Goal: Transaction & Acquisition: Download file/media

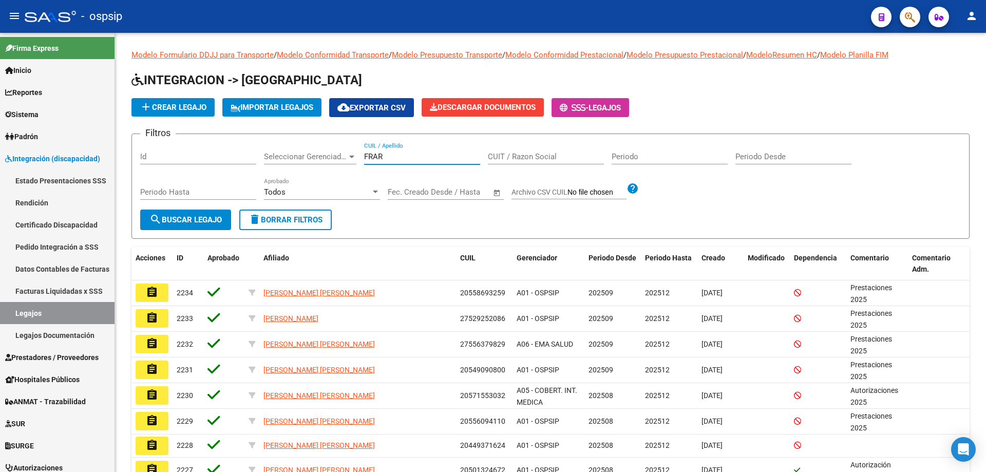
type input "[DEMOGRAPHIC_DATA]"
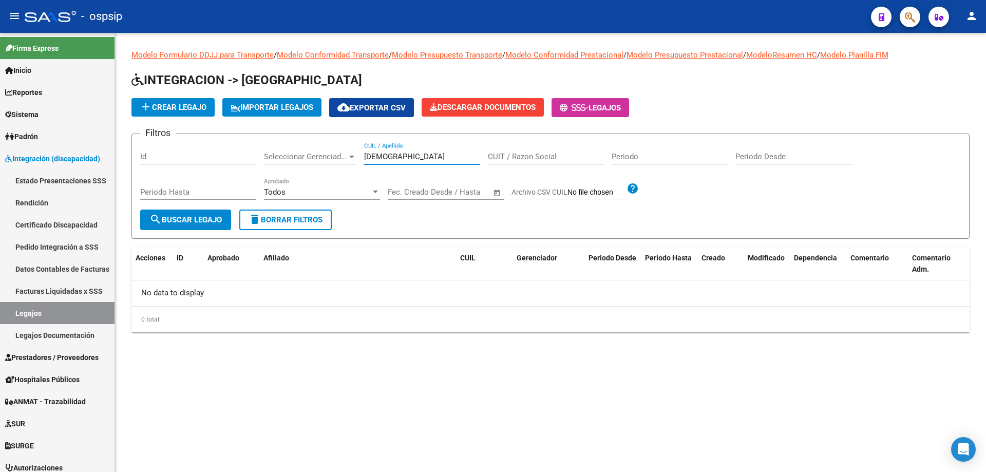
click at [383, 154] on input "[DEMOGRAPHIC_DATA]" at bounding box center [422, 156] width 116 height 9
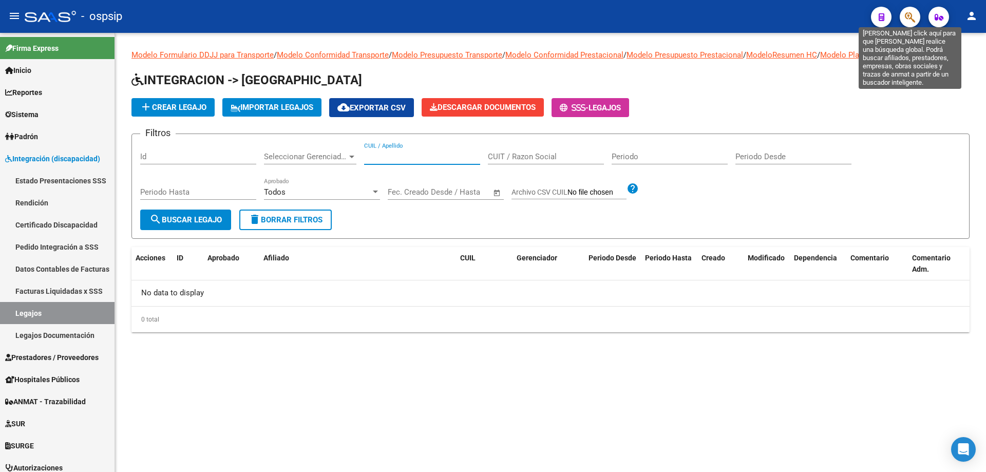
click at [905, 18] on icon "button" at bounding box center [910, 17] width 10 height 12
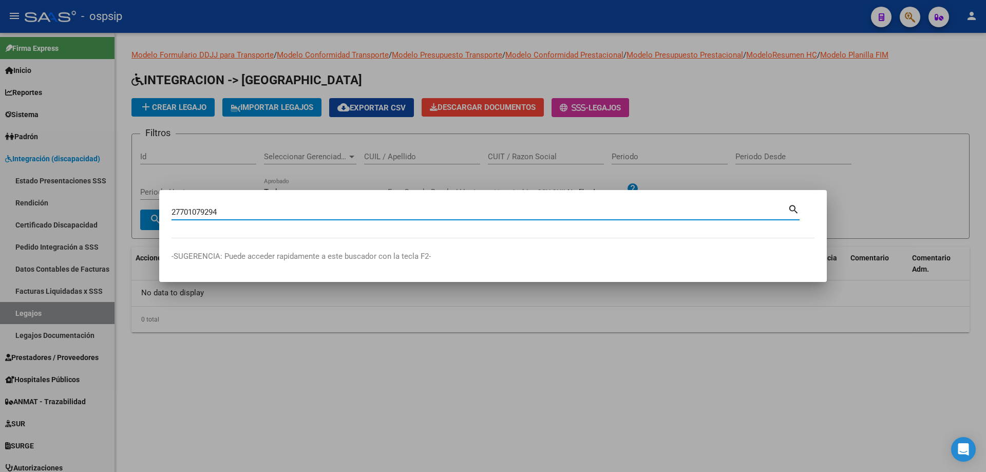
type input "27701079294"
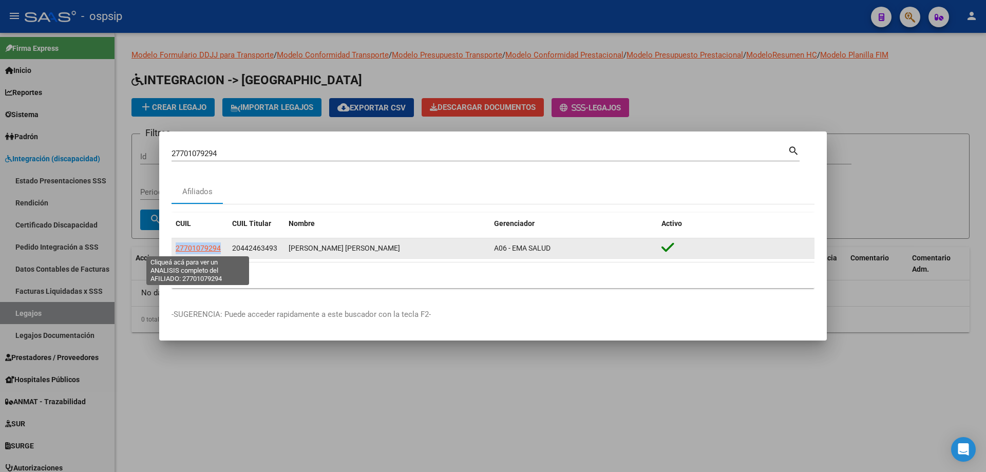
drag, startPoint x: 223, startPoint y: 247, endPoint x: 177, endPoint y: 243, distance: 46.3
click at [177, 243] on div "27701079294" at bounding box center [200, 248] width 48 height 12
copy span "27701079294"
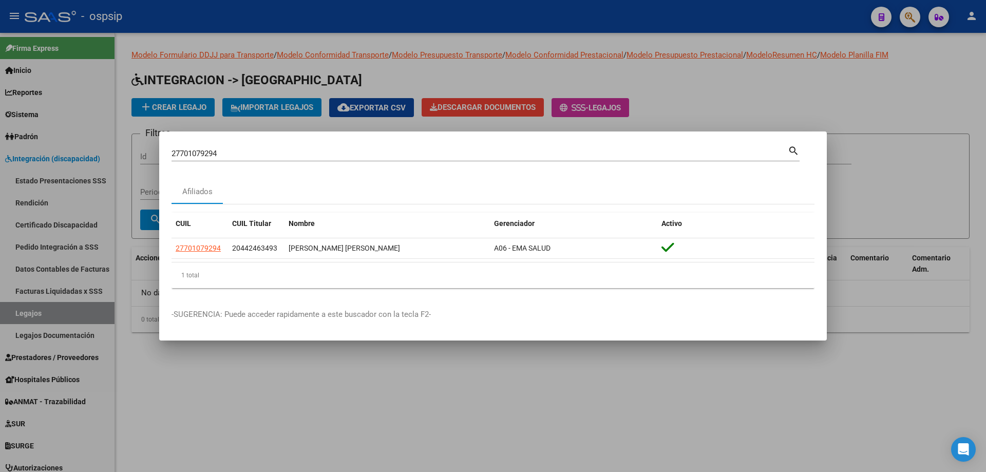
click at [226, 280] on div "1 total" at bounding box center [493, 275] width 643 height 26
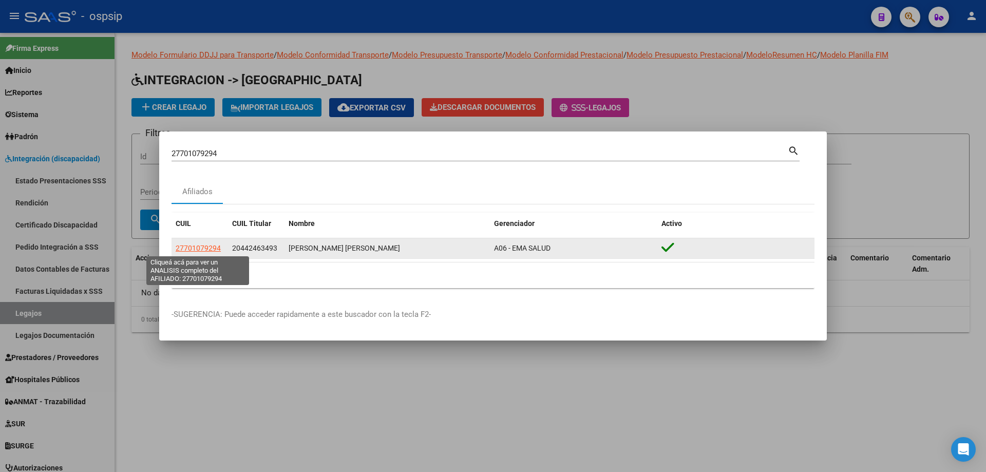
click at [206, 249] on span "27701079294" at bounding box center [198, 248] width 45 height 8
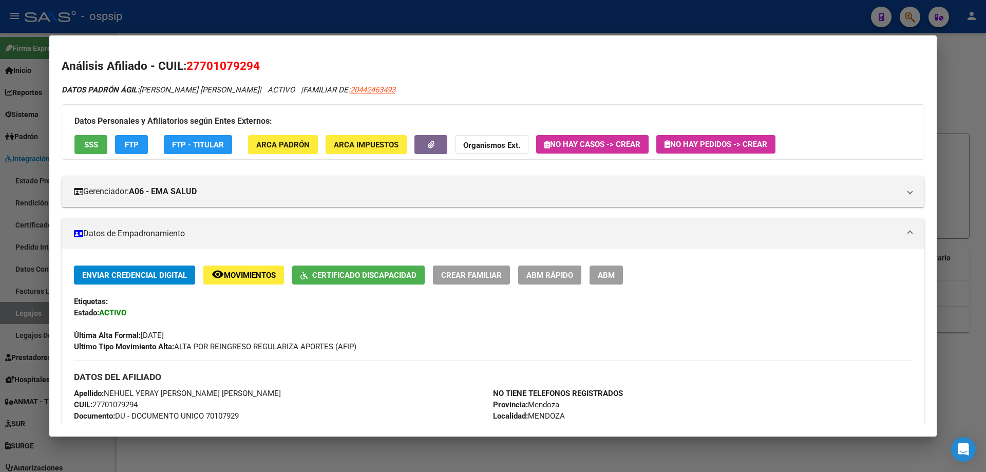
click at [352, 272] on span "Certificado Discapacidad" at bounding box center [364, 275] width 104 height 9
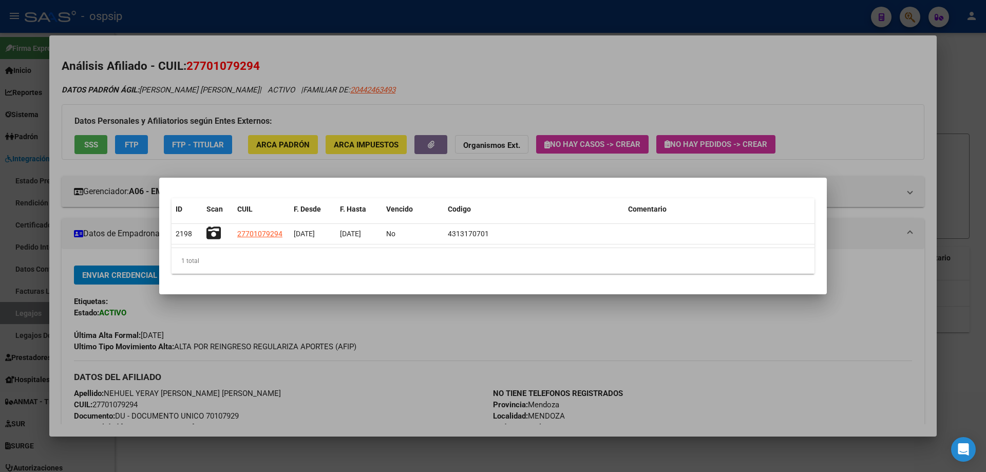
click at [92, 146] on div at bounding box center [493, 236] width 986 height 472
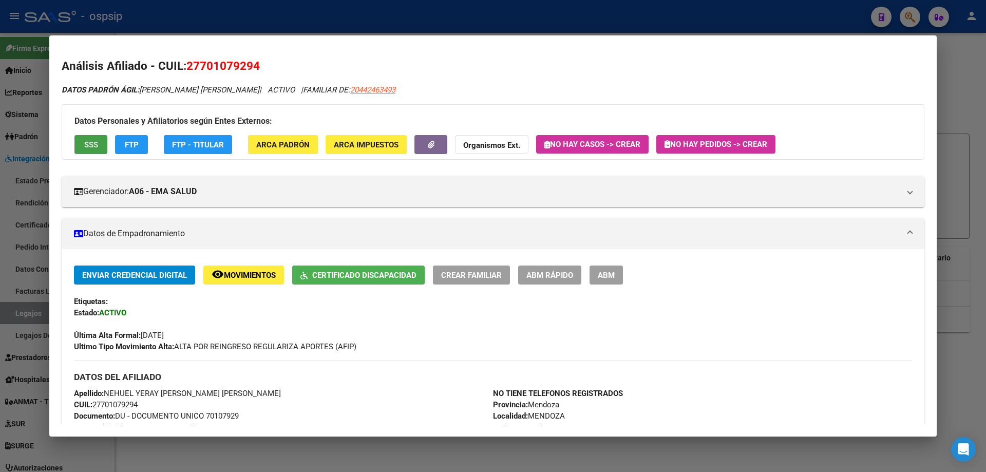
click at [92, 146] on span "SSS" at bounding box center [91, 144] width 14 height 9
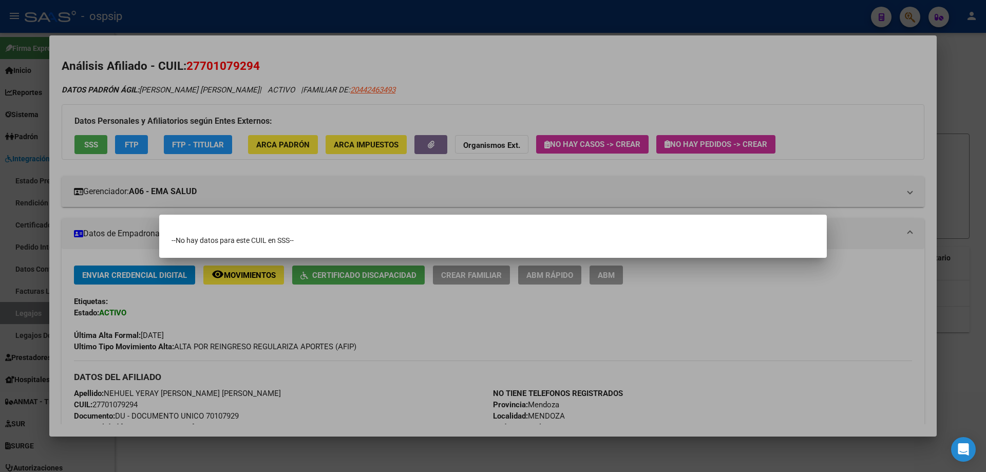
click at [222, 23] on div at bounding box center [493, 236] width 986 height 472
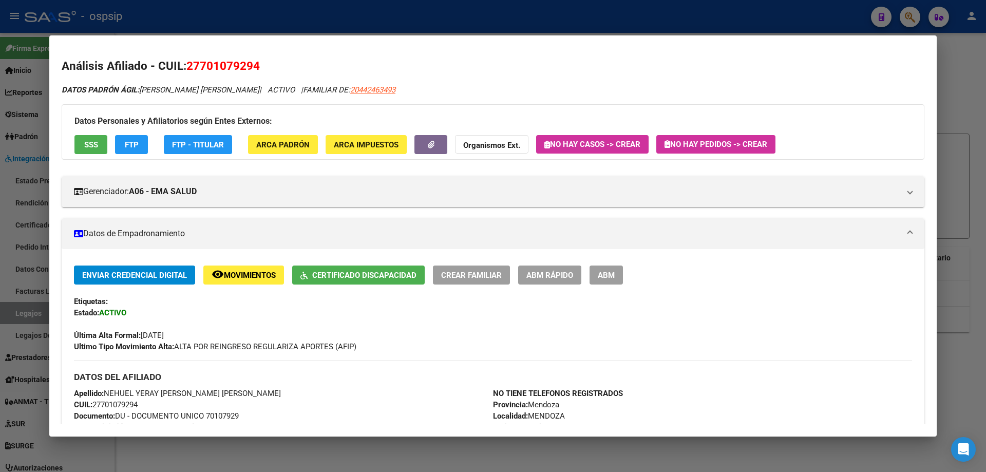
click at [222, 23] on div at bounding box center [493, 236] width 986 height 472
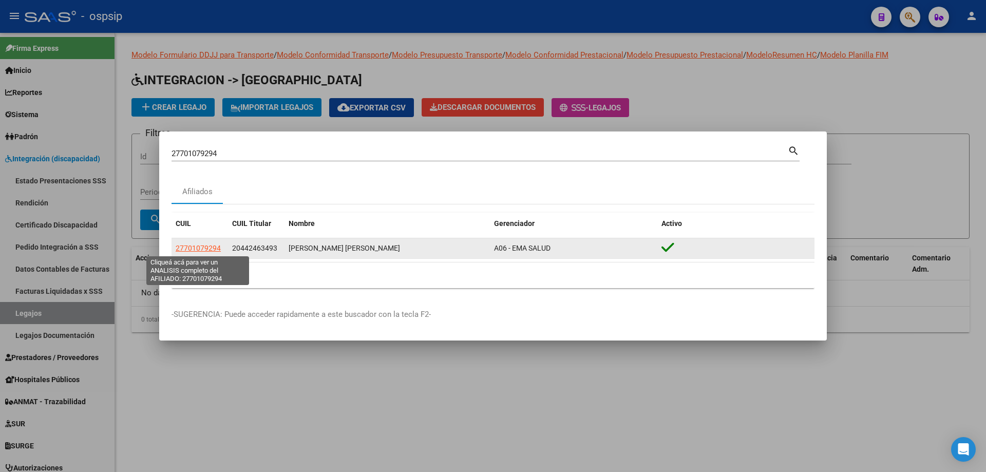
click at [198, 249] on span "27701079294" at bounding box center [198, 248] width 45 height 8
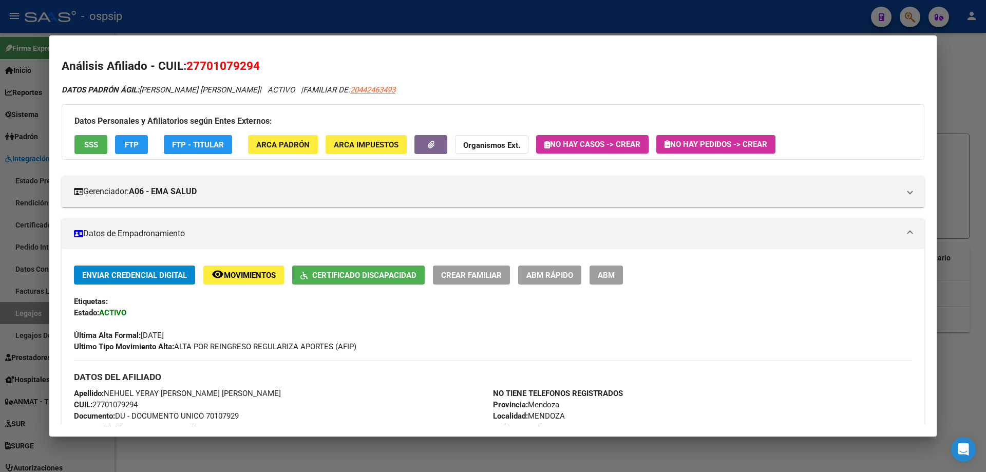
click at [343, 269] on button "Certificado Discapacidad" at bounding box center [358, 275] width 133 height 19
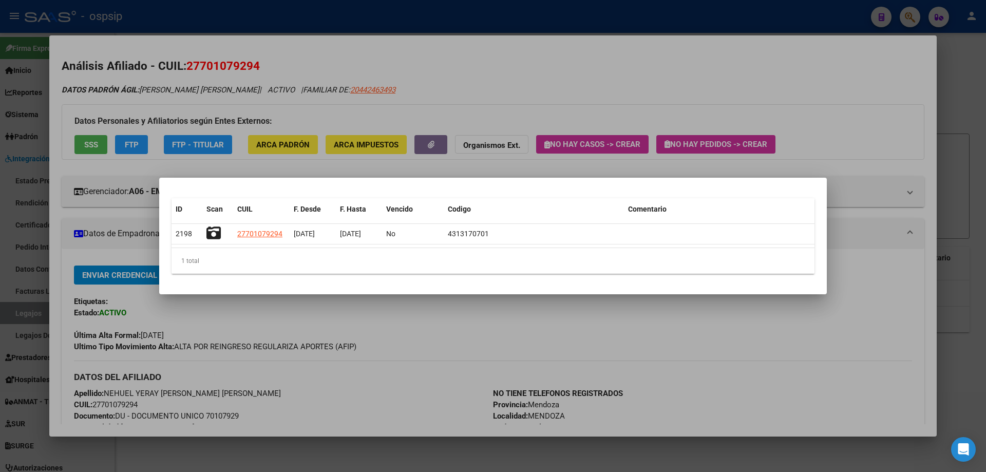
click at [23, 277] on div at bounding box center [493, 236] width 986 height 472
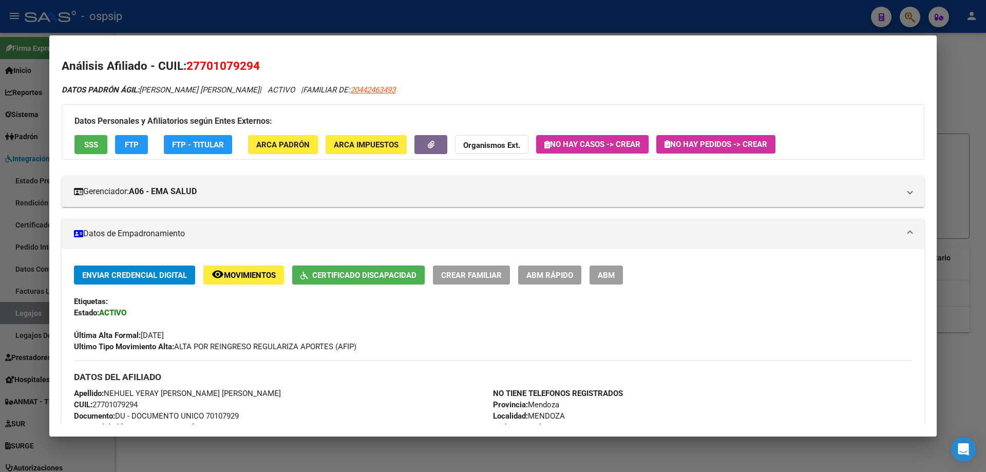
click at [14, 152] on div at bounding box center [493, 236] width 986 height 472
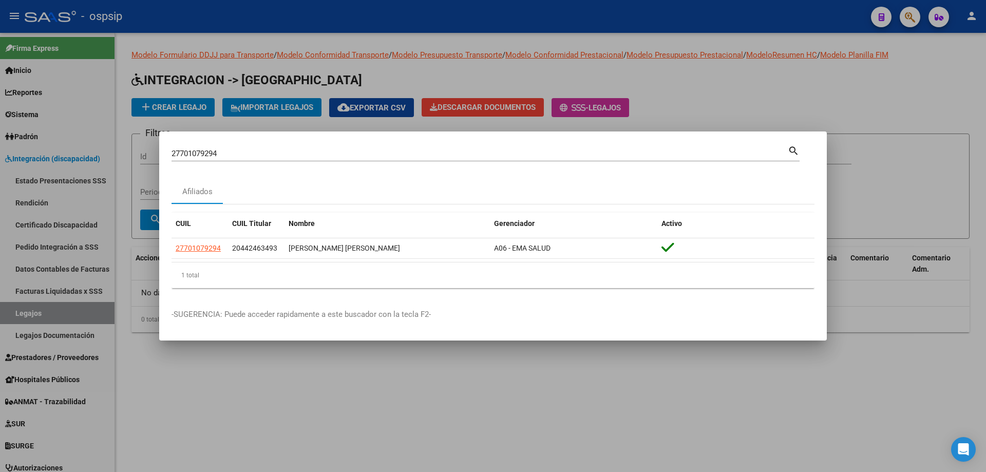
click at [14, 152] on div at bounding box center [493, 236] width 986 height 472
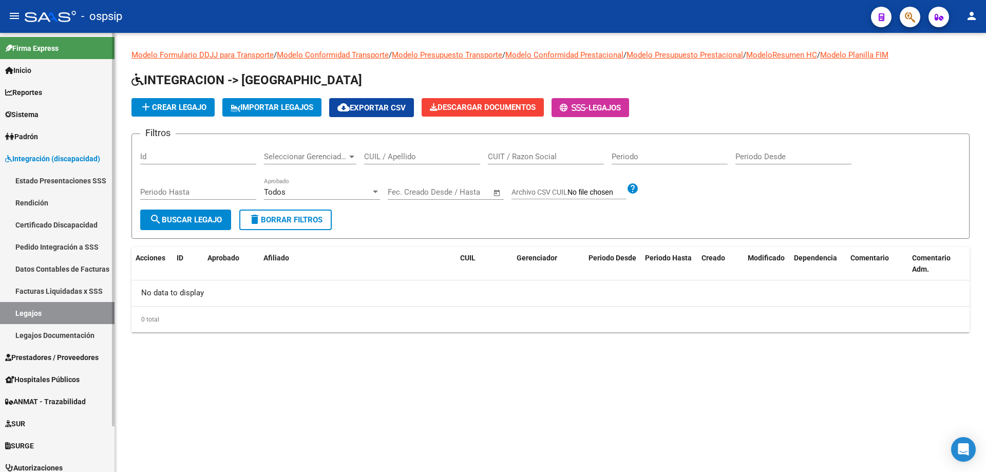
click at [24, 156] on span "Integración (discapacidad)" at bounding box center [52, 158] width 95 height 11
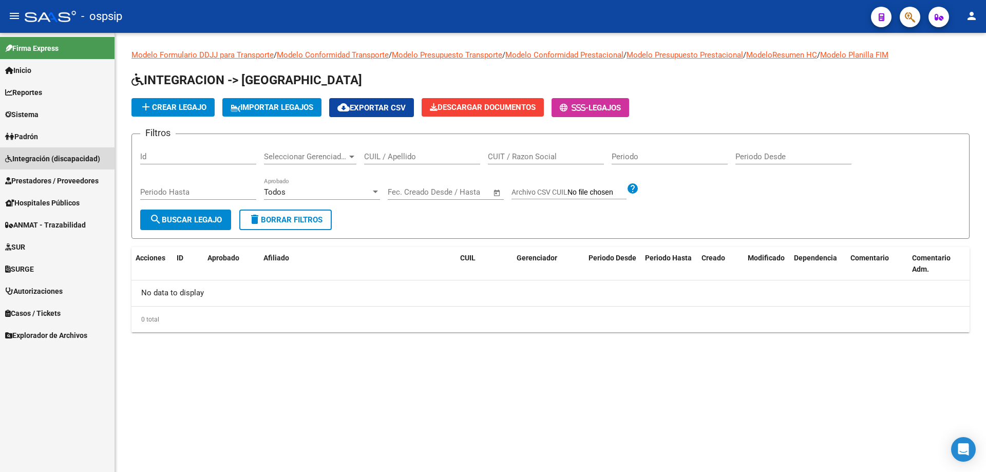
click at [41, 164] on link "Integración (discapacidad)" at bounding box center [57, 158] width 115 height 22
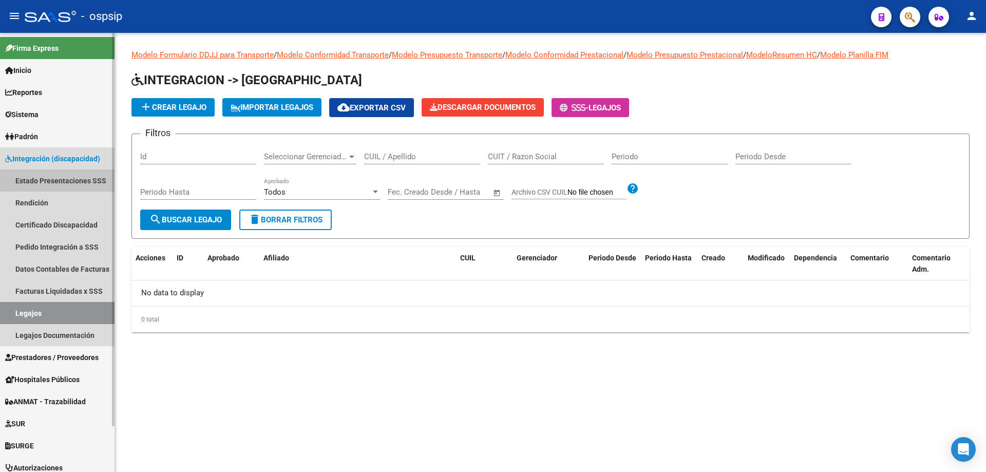
click at [46, 179] on link "Estado Presentaciones SSS" at bounding box center [57, 180] width 115 height 22
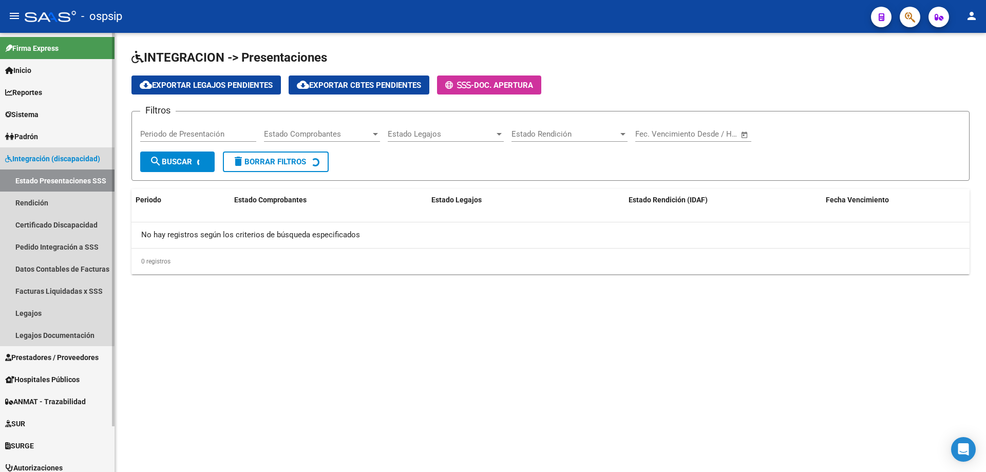
click at [38, 159] on span "Integración (discapacidad)" at bounding box center [52, 158] width 95 height 11
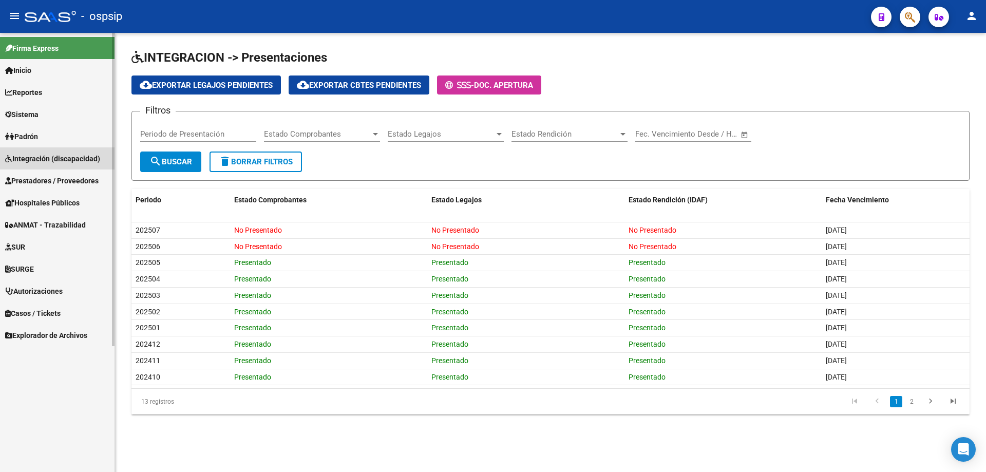
click at [38, 159] on span "Integración (discapacidad)" at bounding box center [52, 158] width 95 height 11
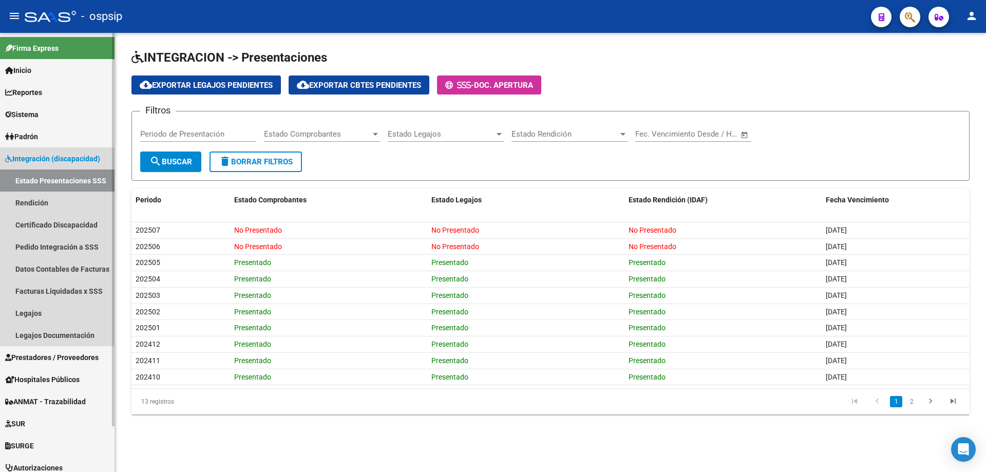
click at [38, 159] on span "Integración (discapacidad)" at bounding box center [52, 158] width 95 height 11
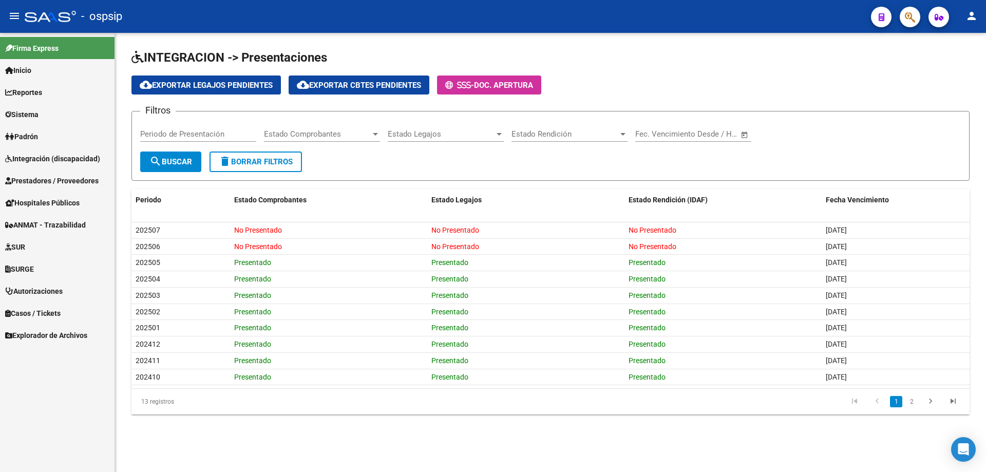
click at [41, 169] on link "Integración (discapacidad)" at bounding box center [57, 158] width 115 height 22
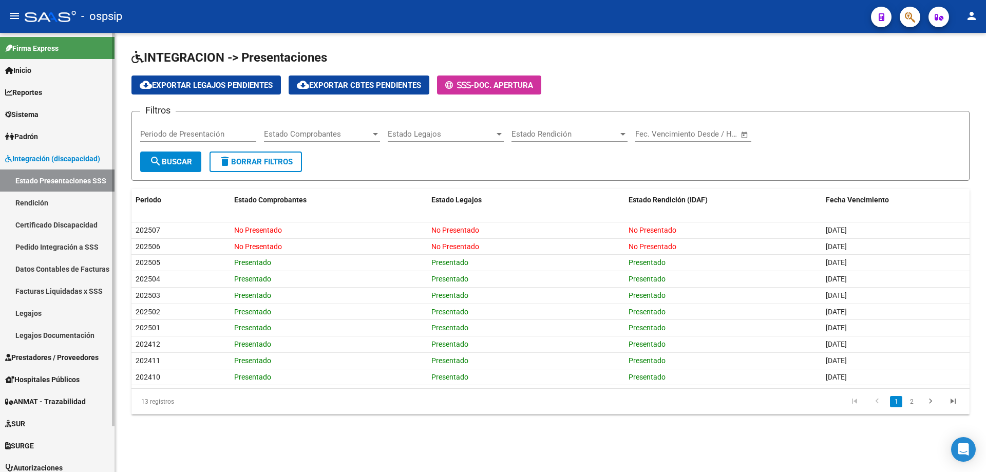
click at [37, 163] on span "Integración (discapacidad)" at bounding box center [52, 158] width 95 height 11
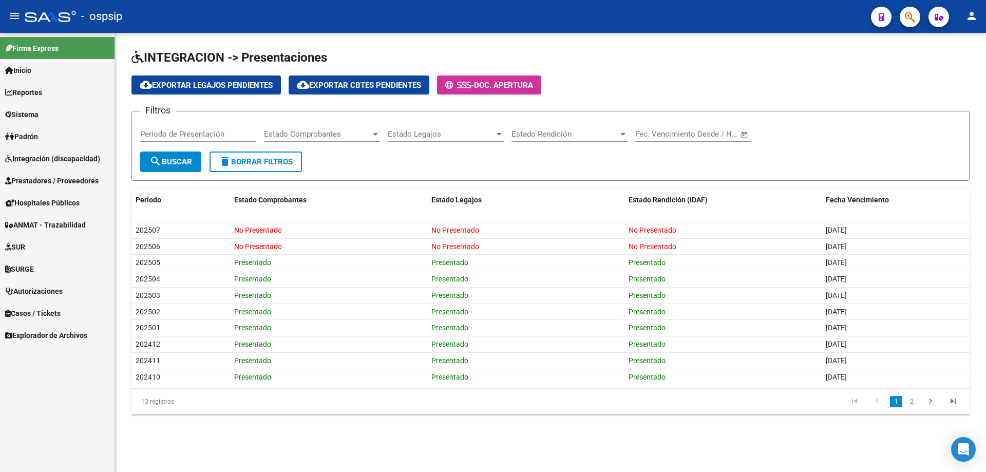
click at [37, 176] on span "Prestadores / Proveedores" at bounding box center [51, 180] width 93 height 11
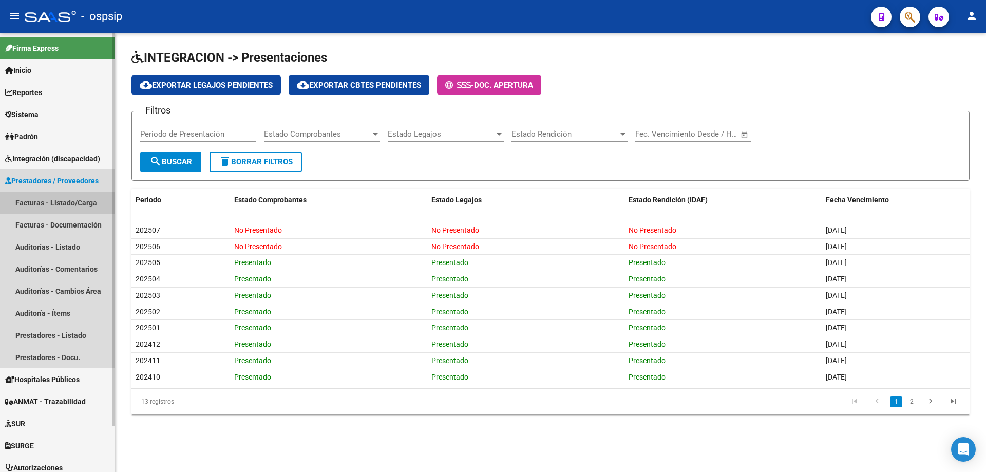
click at [43, 209] on link "Facturas - Listado/Carga" at bounding box center [57, 203] width 115 height 22
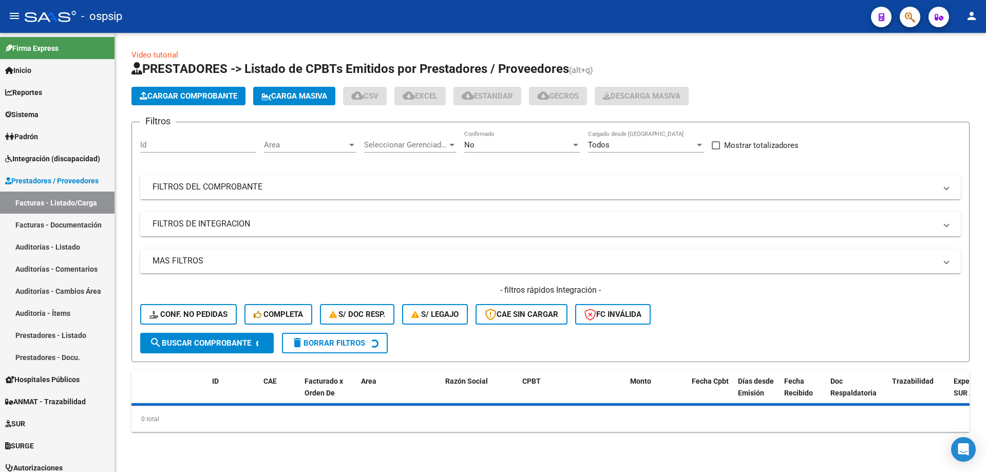
click at [476, 149] on div "No" at bounding box center [517, 144] width 107 height 9
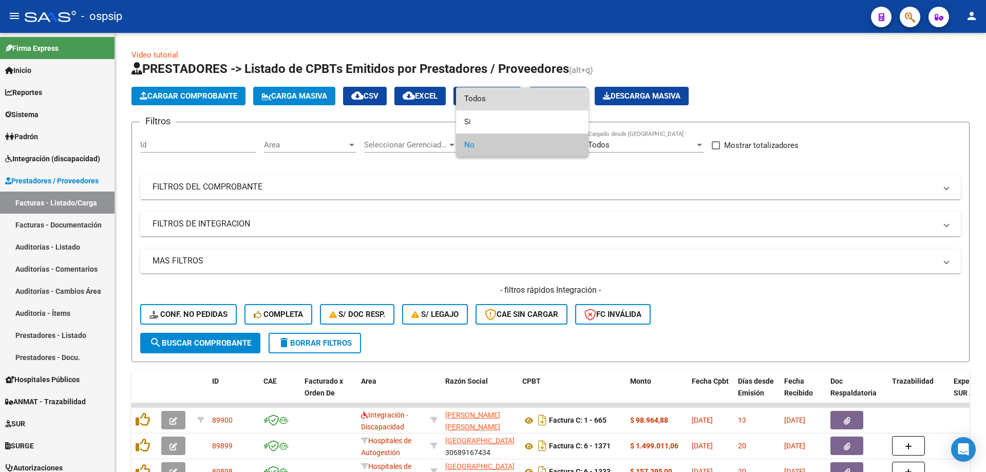
click at [469, 100] on span "Todos" at bounding box center [522, 98] width 116 height 23
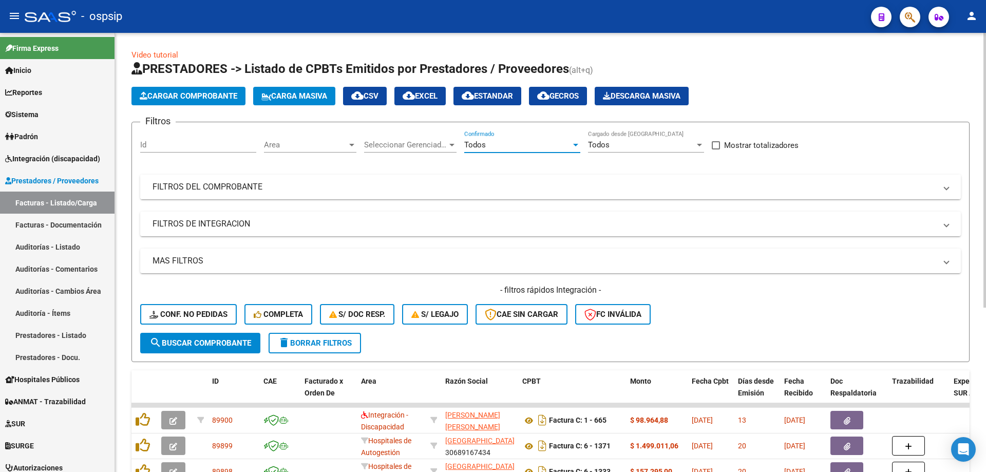
click at [151, 197] on mat-expansion-panel-header "FILTROS DEL COMPROBANTE" at bounding box center [550, 187] width 821 height 25
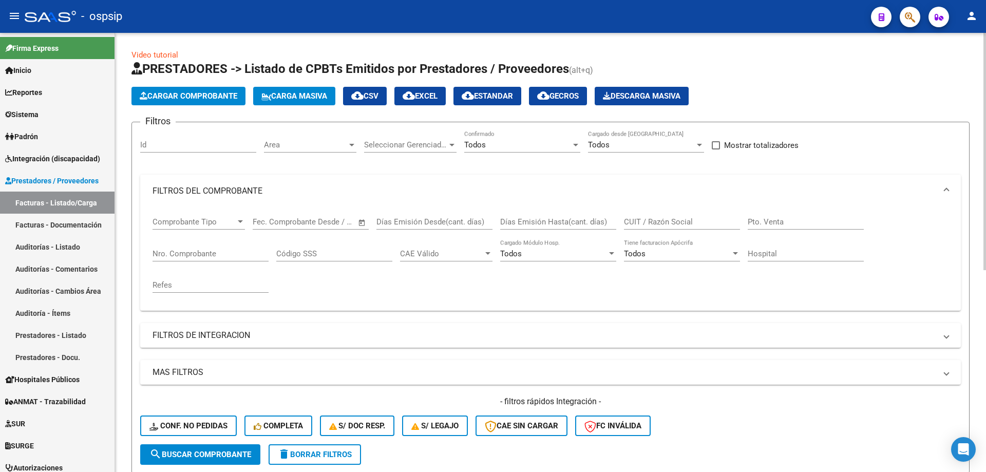
click at [169, 250] on div "Nro. Comprobante" at bounding box center [211, 250] width 116 height 22
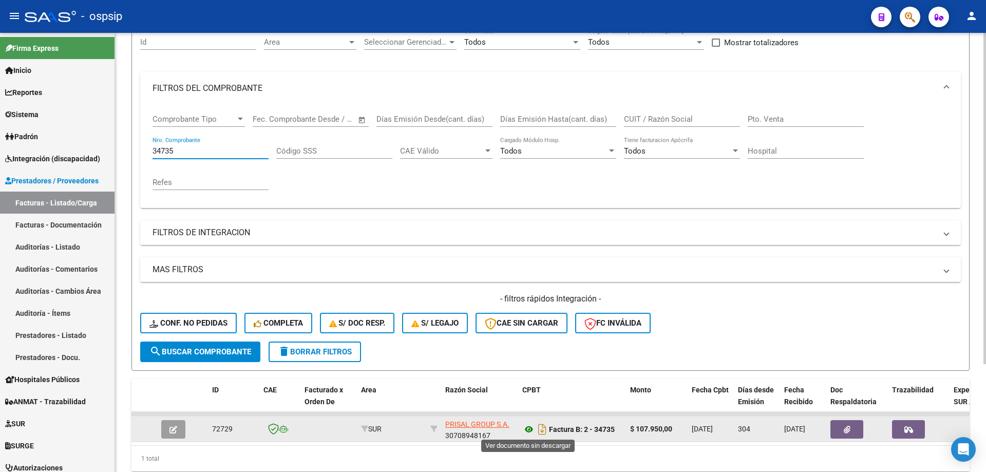
type input "34735"
click at [529, 429] on icon at bounding box center [528, 429] width 13 height 12
click at [529, 427] on icon at bounding box center [528, 429] width 13 height 12
